Goal: Complete application form

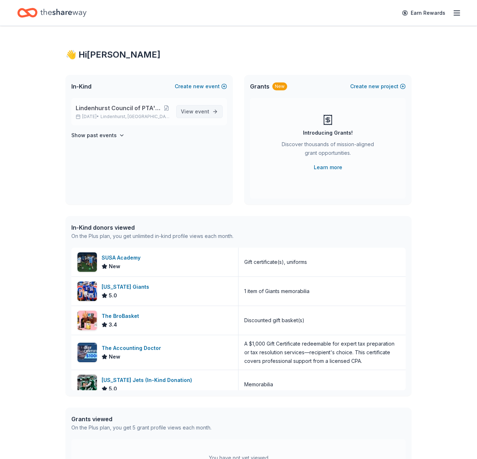
click at [197, 112] on span "event" at bounding box center [202, 111] width 14 height 6
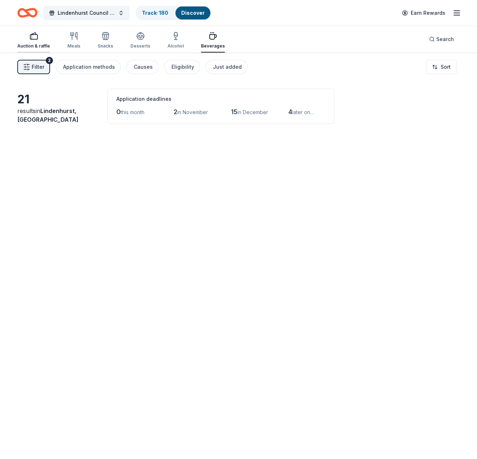
click at [33, 46] on div "Auction & raffle" at bounding box center [33, 46] width 33 height 6
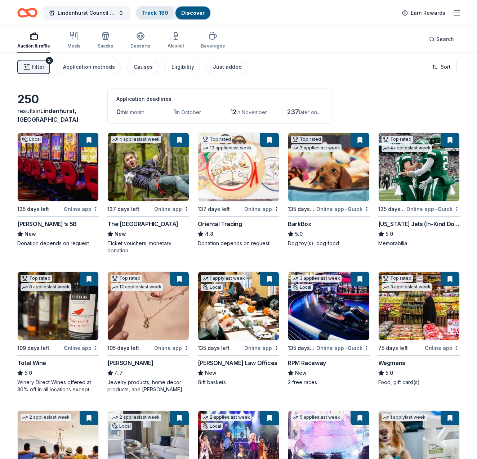
scroll to position [0, 0]
click at [160, 13] on link "Track · 180" at bounding box center [155, 13] width 26 height 6
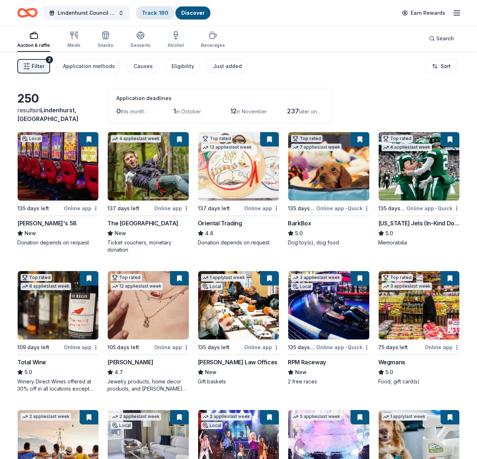
scroll to position [1, 0]
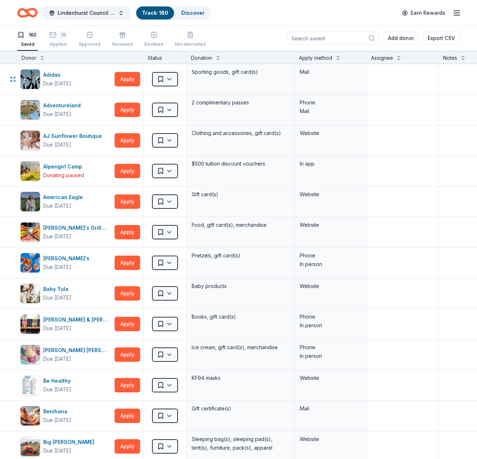
scroll to position [0, 0]
click at [52, 36] on icon "button" at bounding box center [52, 34] width 7 height 7
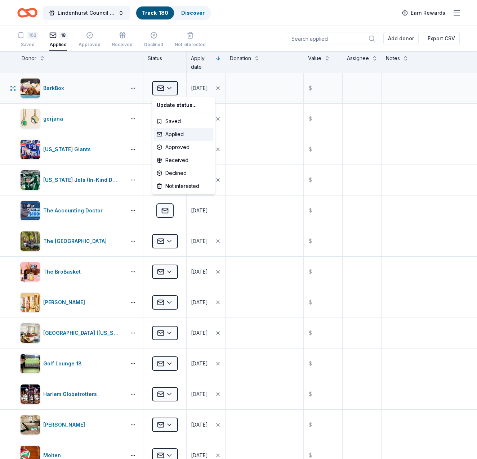
click at [170, 88] on html "Lindenhurst Council of PTA's "Bright Futures" Fundraiser Track · 180 Discover E…" at bounding box center [238, 229] width 477 height 459
click at [184, 145] on div "Approved" at bounding box center [184, 147] width 60 height 13
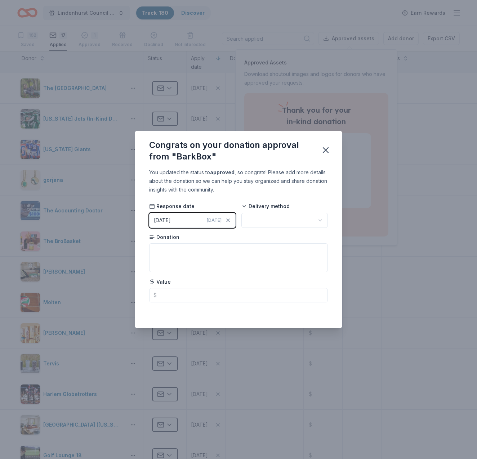
click at [307, 220] on html "Lindenhurst Council of PTA's "Bright Futures" Fundraiser Track · 180 Discover E…" at bounding box center [238, 229] width 477 height 459
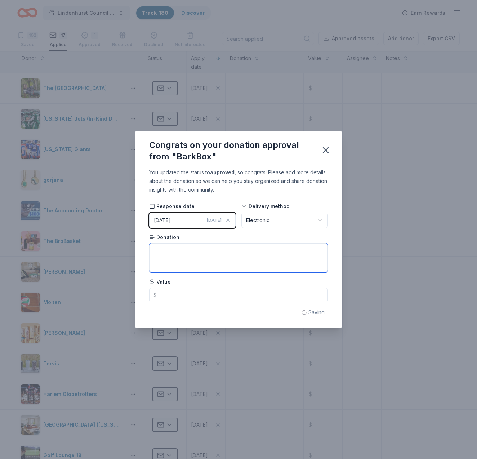
click at [163, 253] on textarea at bounding box center [238, 257] width 179 height 29
type textarea "!"
type textarea "1 month bark box free"
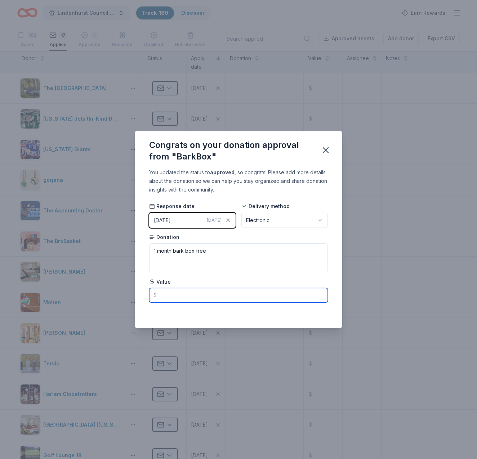
click at [208, 294] on input "text" at bounding box center [238, 295] width 179 height 14
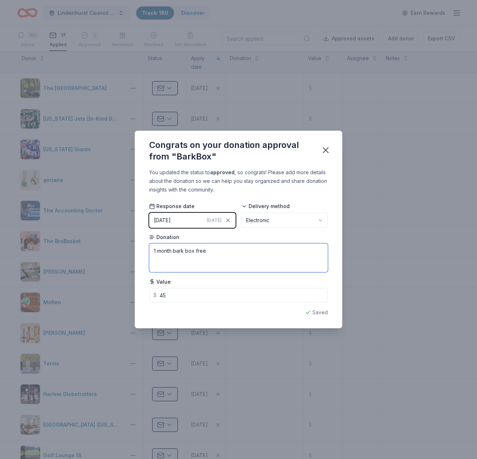
type input "45.00"
drag, startPoint x: 172, startPoint y: 251, endPoint x: 156, endPoint y: 252, distance: 15.8
click at [155, 252] on textarea "1 month bark box free" at bounding box center [238, 257] width 179 height 29
type textarea "1 bark box free"
click at [322, 153] on icon "button" at bounding box center [325, 150] width 10 height 10
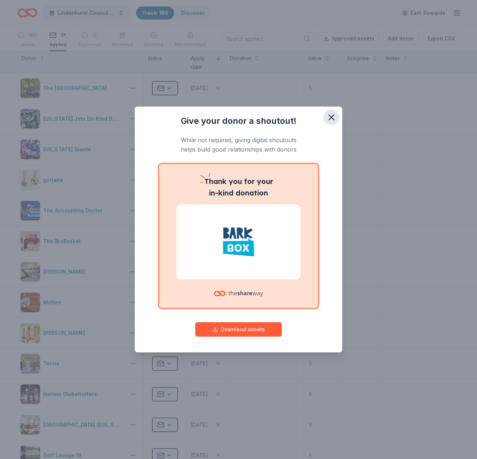
click at [328, 114] on icon "button" at bounding box center [331, 117] width 10 height 10
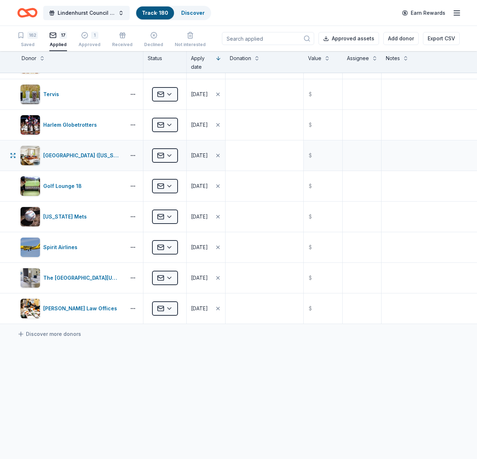
scroll to position [269, 0]
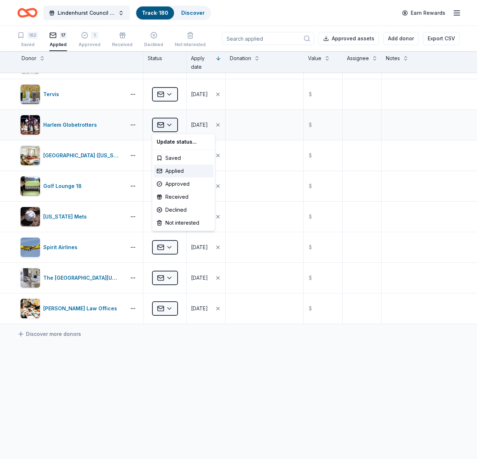
click at [167, 126] on html "Lindenhurst Council of PTA's "Bright Futures" Fundraiser Track · 180 Discover E…" at bounding box center [238, 229] width 477 height 459
click at [179, 209] on div "Declined" at bounding box center [184, 209] width 60 height 13
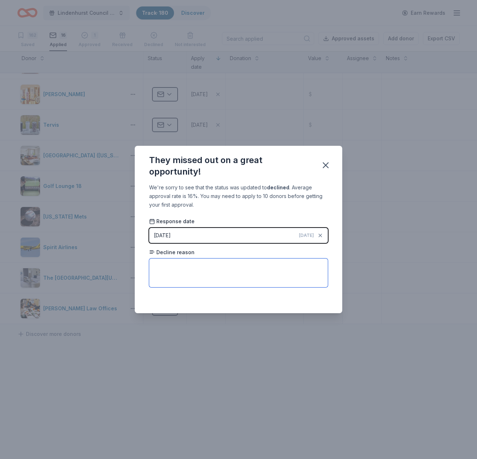
click at [179, 270] on textarea at bounding box center [238, 273] width 179 height 29
type textarea "not at this time"
click at [326, 162] on icon "button" at bounding box center [325, 165] width 10 height 10
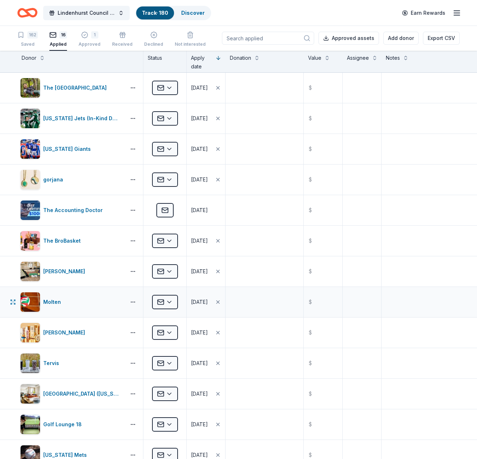
scroll to position [0, 0]
click at [94, 36] on div "1" at bounding box center [94, 34] width 7 height 7
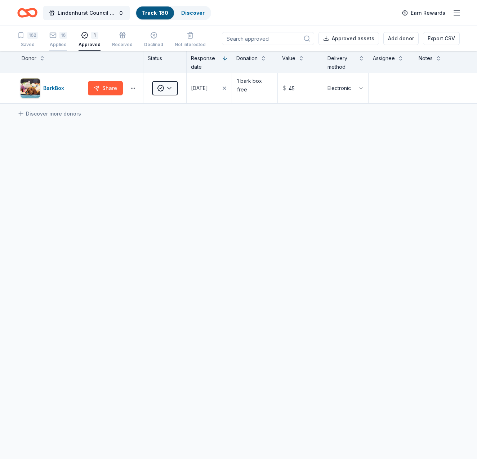
click at [59, 41] on div "16 Applied" at bounding box center [58, 40] width 18 height 16
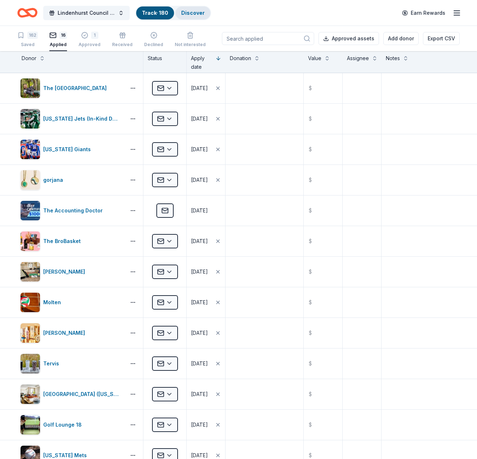
click at [197, 13] on link "Discover" at bounding box center [192, 13] width 23 height 6
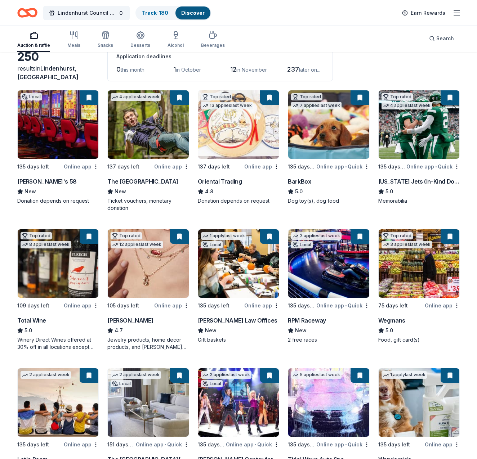
scroll to position [50, 0]
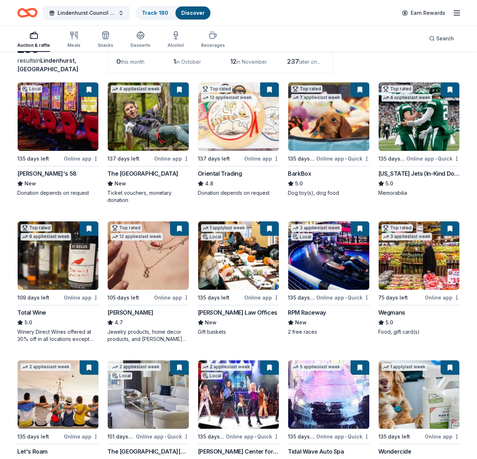
click at [64, 261] on img at bounding box center [58, 255] width 81 height 68
click at [78, 249] on img at bounding box center [58, 255] width 81 height 68
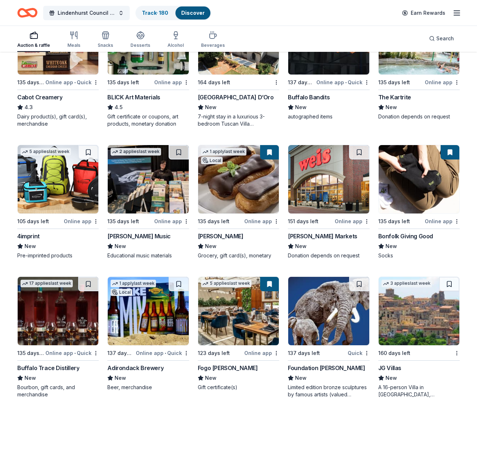
scroll to position [1367, 0]
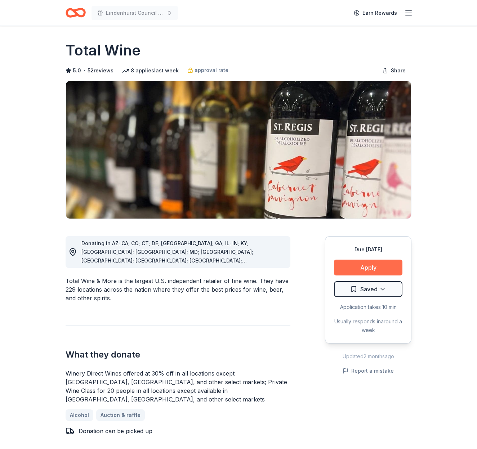
click at [373, 261] on button "Apply" at bounding box center [368, 268] width 68 height 16
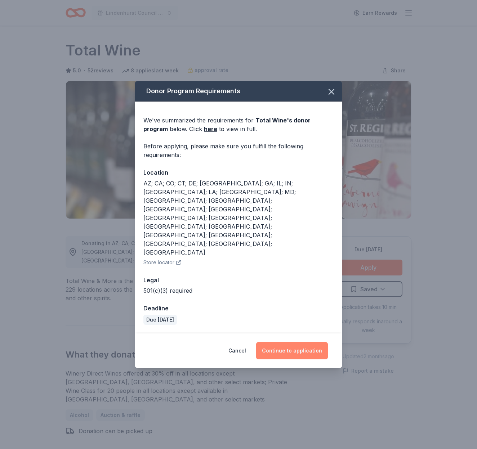
click at [296, 342] on button "Continue to application" at bounding box center [292, 350] width 72 height 17
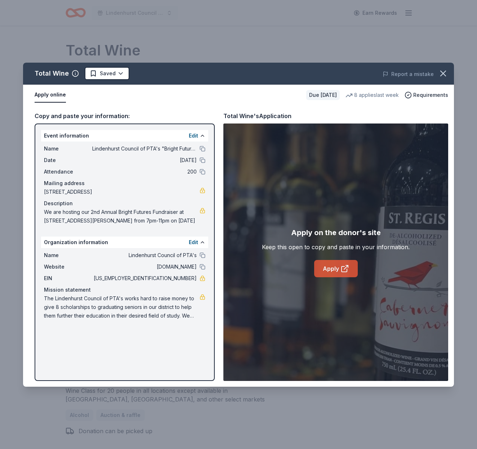
click at [343, 266] on icon at bounding box center [343, 268] width 5 height 5
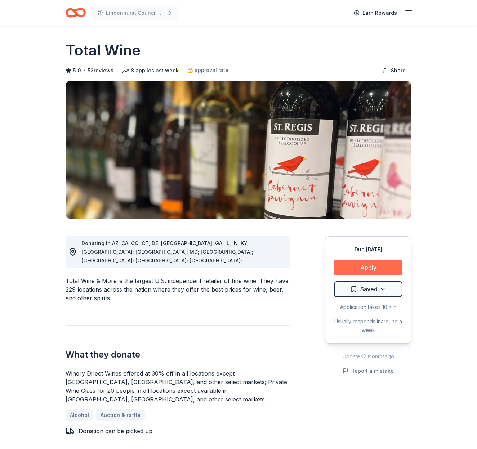
click at [371, 265] on button "Apply" at bounding box center [368, 268] width 68 height 16
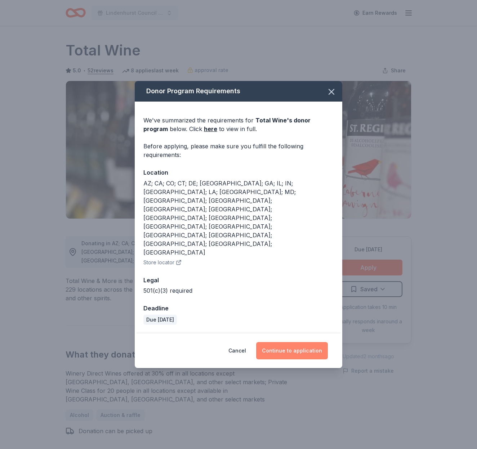
click at [308, 342] on button "Continue to application" at bounding box center [292, 350] width 72 height 17
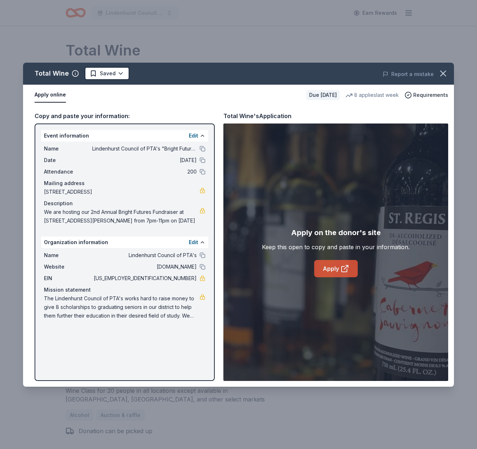
click at [346, 271] on icon at bounding box center [343, 268] width 5 height 5
click at [446, 73] on icon "button" at bounding box center [443, 73] width 10 height 10
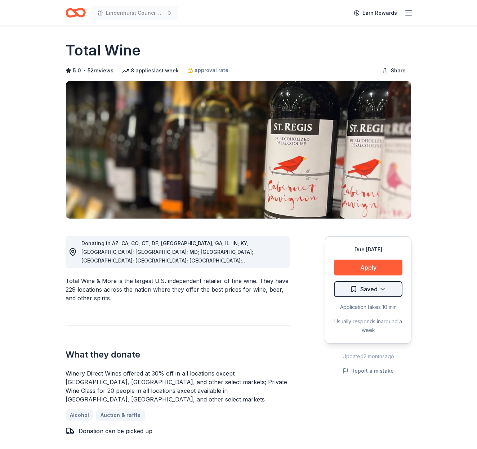
click at [353, 292] on html "Lindenhurst Council of PTA's "Bright Futures" Fundraiser Earn Rewards Due [DATE…" at bounding box center [238, 224] width 477 height 449
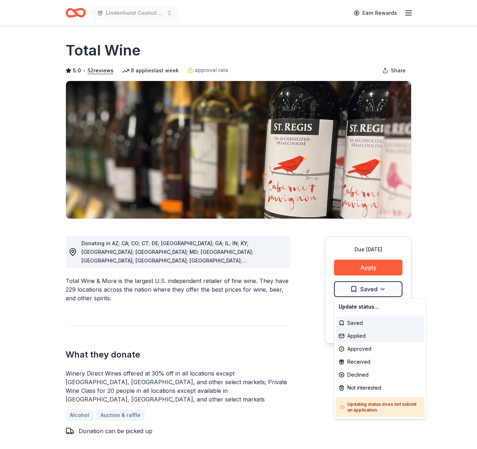
click at [358, 337] on div "Applied" at bounding box center [380, 335] width 89 height 13
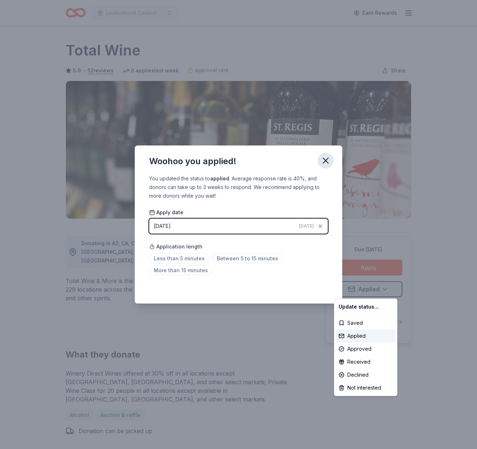
click at [323, 158] on html "Lindenhurst Council of PTA's "Bright Futures" Fundraiser Earn Rewards Due [DATE…" at bounding box center [238, 224] width 477 height 449
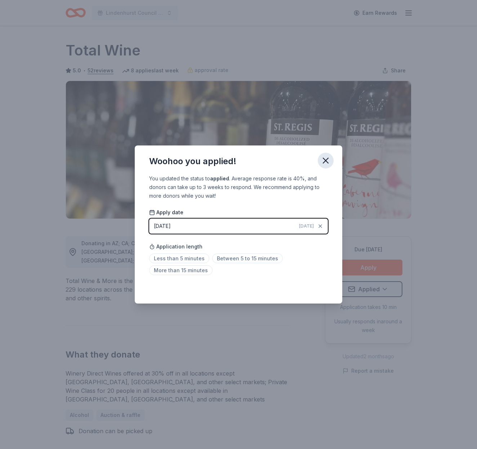
click at [326, 160] on icon "button" at bounding box center [325, 160] width 5 height 5
